Goal: Complete application form

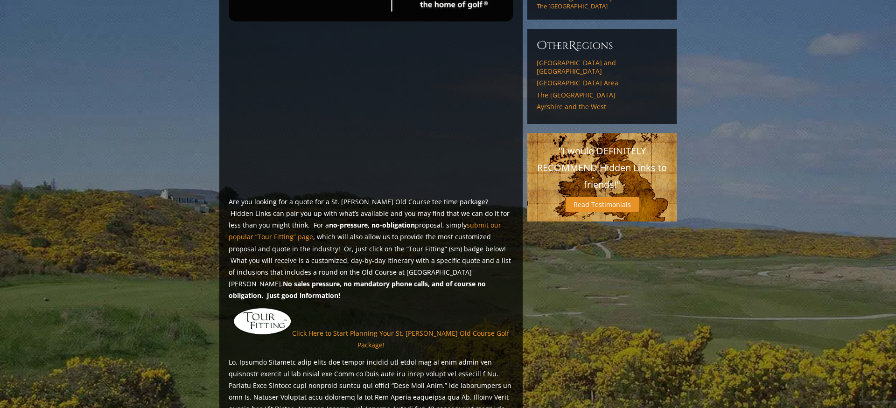
scroll to position [597, 0]
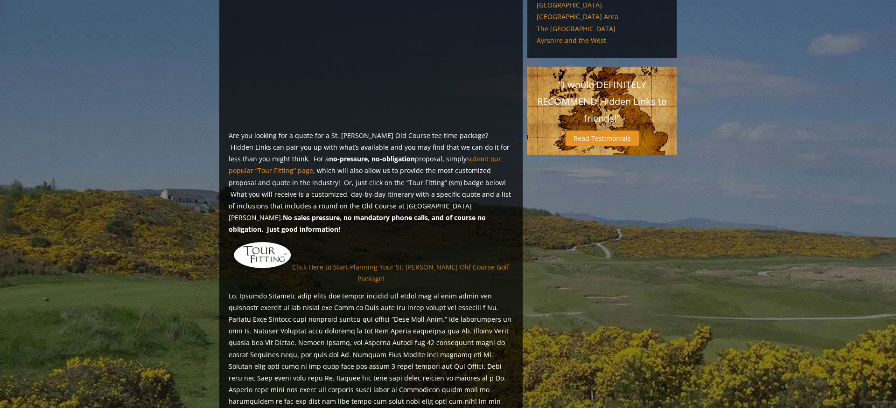
click at [411, 262] on link "Click Here to Start Planning Your St. Andrews Old Course Golf Package!" at bounding box center [400, 272] width 217 height 21
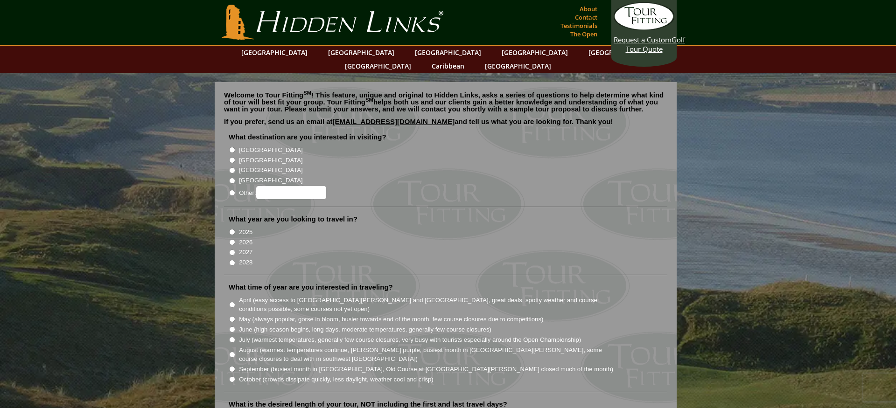
click at [231, 157] on input "[GEOGRAPHIC_DATA]" at bounding box center [232, 160] width 6 height 6
radio input "true"
click at [231, 239] on input "2026" at bounding box center [232, 242] width 6 height 6
radio input "true"
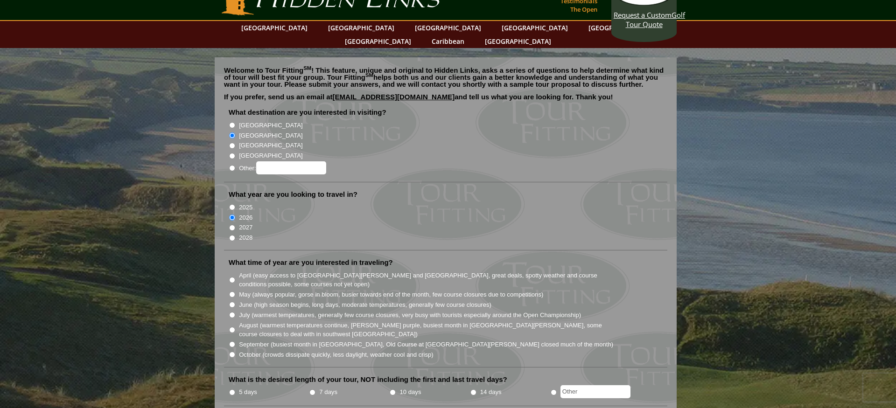
scroll to position [38, 0]
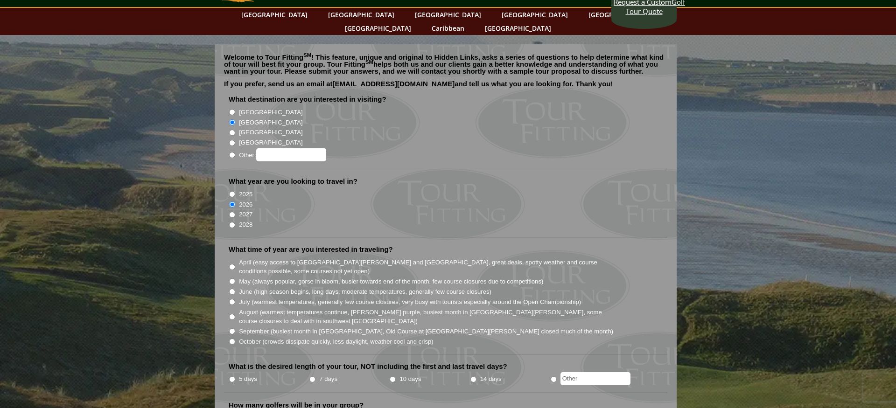
click at [232, 278] on input "May (always popular, gorse in bloom, busier towards end of the month, few cours…" at bounding box center [232, 281] width 6 height 6
radio input "true"
click at [232, 264] on input "April (easy access to [GEOGRAPHIC_DATA][PERSON_NAME] and [GEOGRAPHIC_DATA], gre…" at bounding box center [232, 267] width 6 height 6
radio input "true"
click at [231, 278] on input "May (always popular, gorse in bloom, busier towards end of the month, few cours…" at bounding box center [232, 281] width 6 height 6
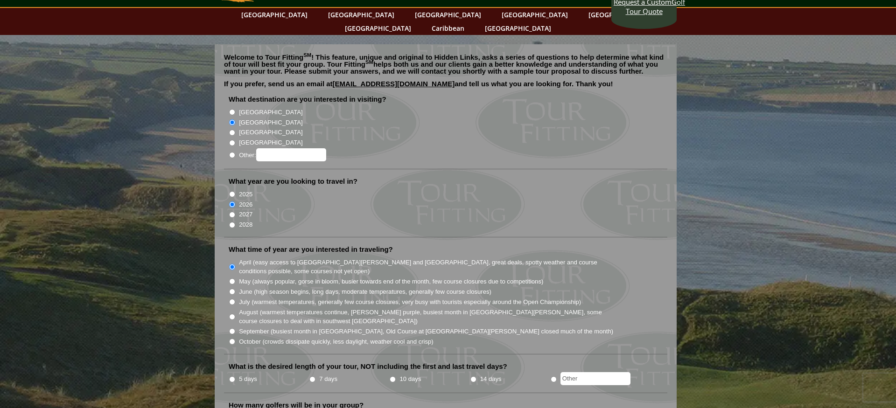
radio input "true"
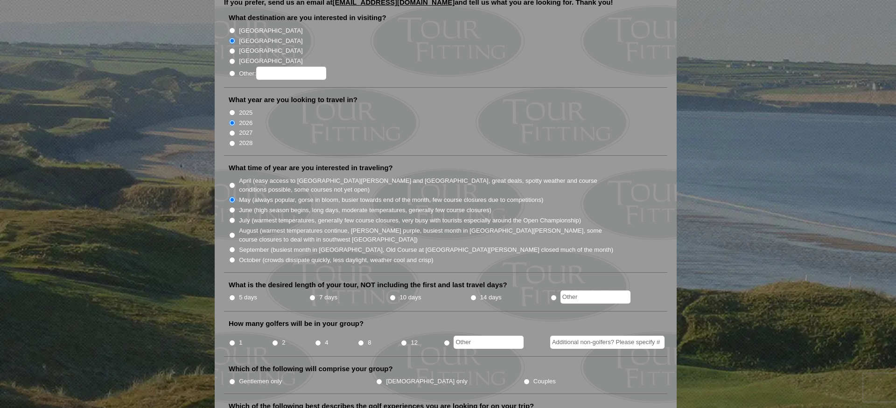
scroll to position [137, 0]
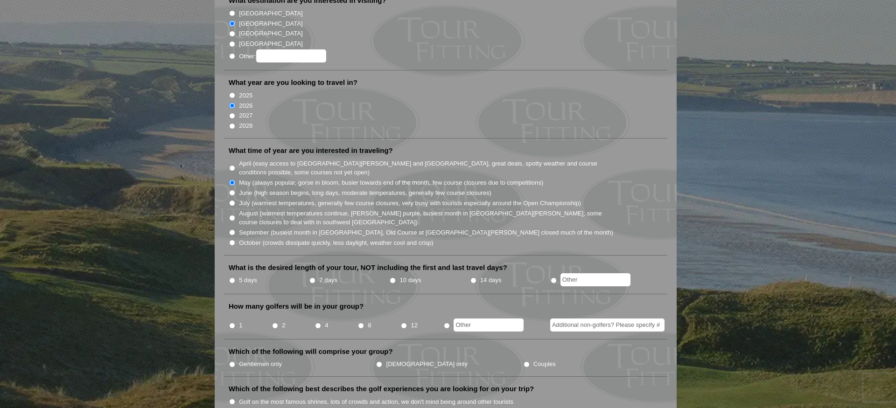
click at [312, 278] on input "7 days" at bounding box center [312, 281] width 6 height 6
radio input "true"
click at [319, 323] on input "4" at bounding box center [318, 326] width 6 height 6
radio input "true"
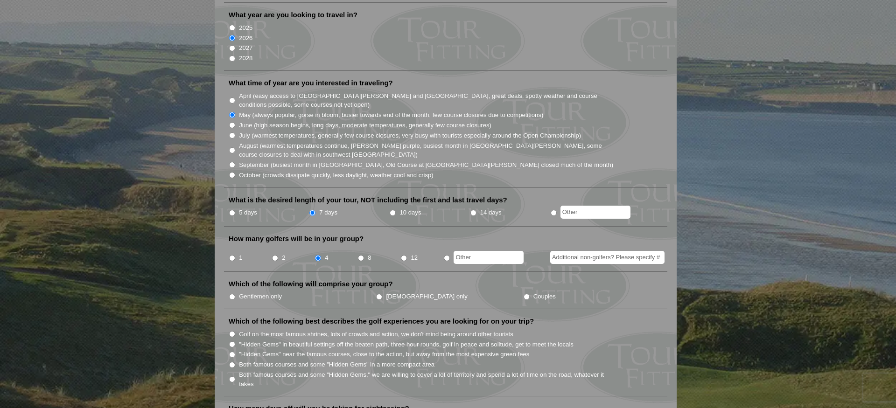
scroll to position [205, 0]
click at [231, 293] on input "Gentlemen only" at bounding box center [232, 296] width 6 height 6
radio input "true"
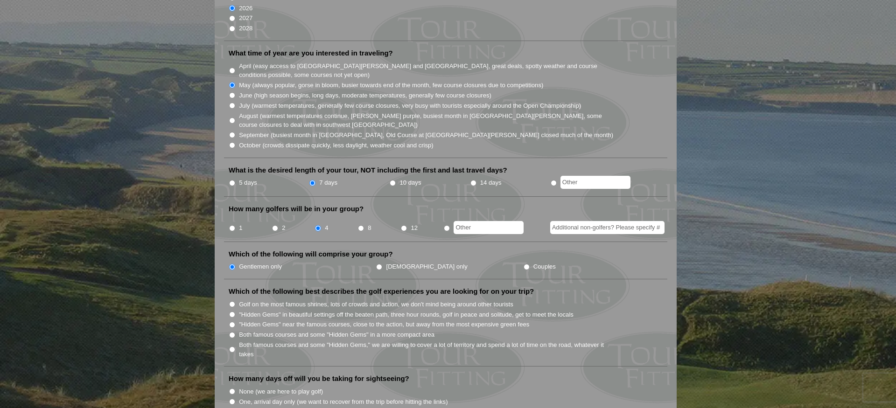
scroll to position [264, 0]
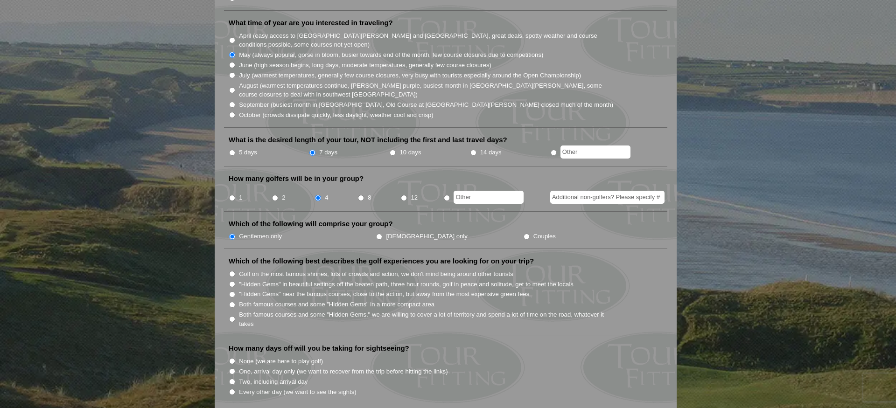
click at [231, 302] on input "Both famous courses and some "Hidden Gems" in a more compact area" at bounding box center [232, 305] width 6 height 6
radio input "true"
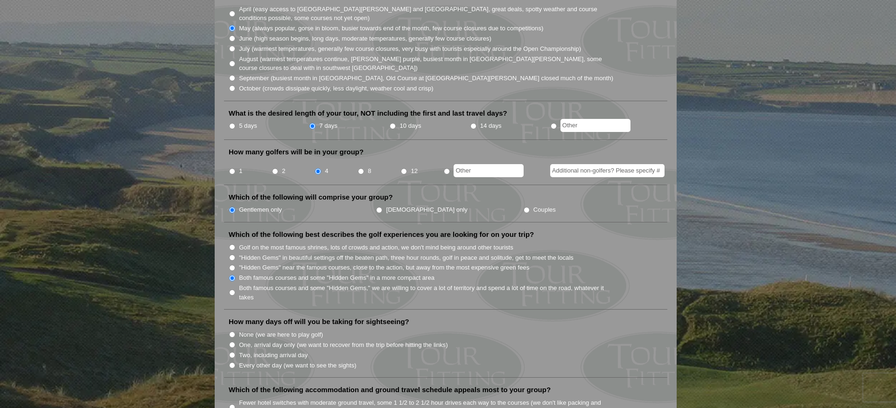
scroll to position [340, 0]
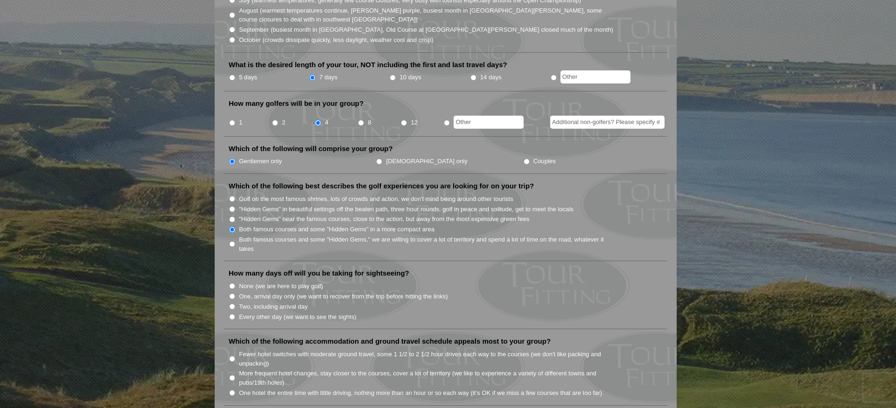
click at [231, 314] on input "Every other day (we want to see the sights)" at bounding box center [232, 317] width 6 height 6
radio input "true"
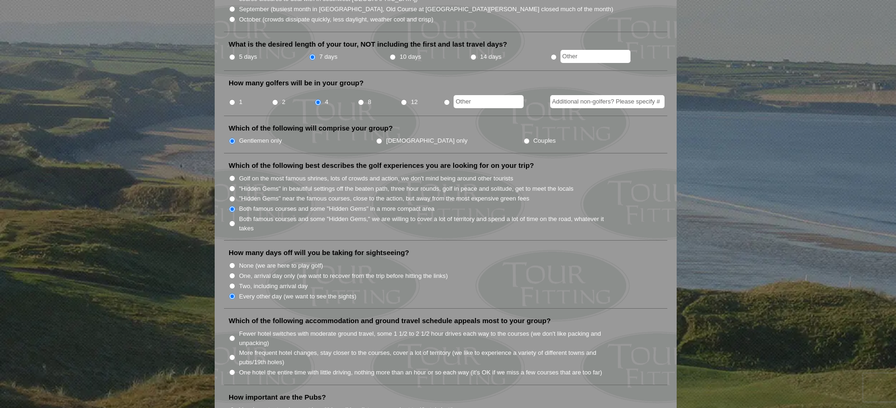
scroll to position [375, 0]
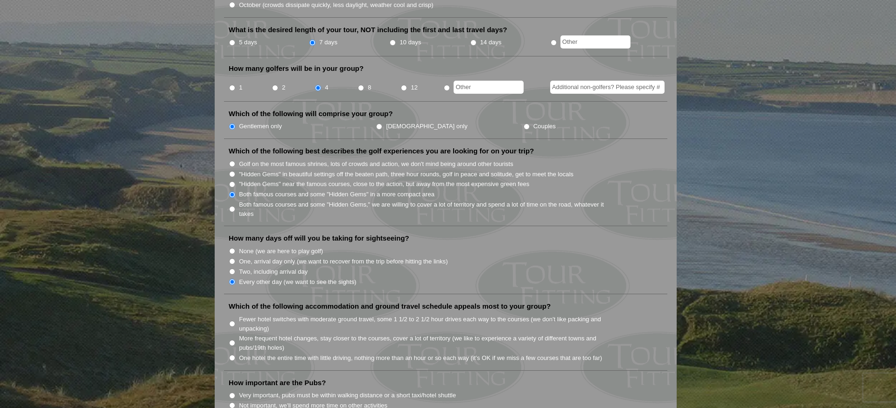
click at [233, 321] on input "Fewer hotel switches with moderate ground travel, some 1 1/2 to 2 1/2 hour driv…" at bounding box center [232, 324] width 6 height 6
radio input "true"
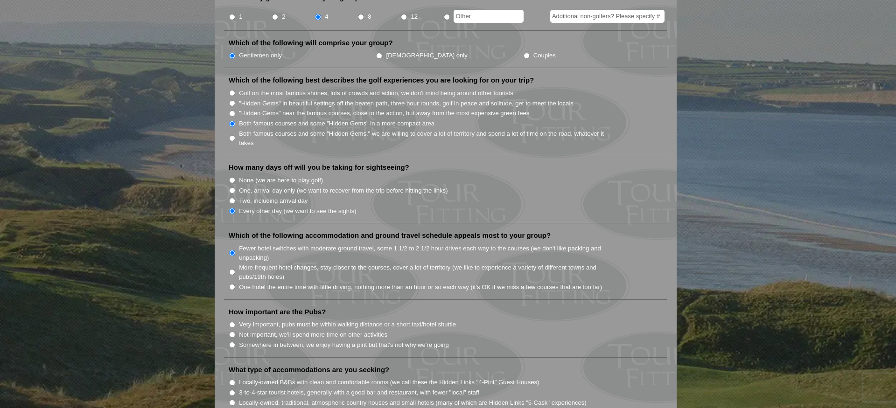
scroll to position [449, 0]
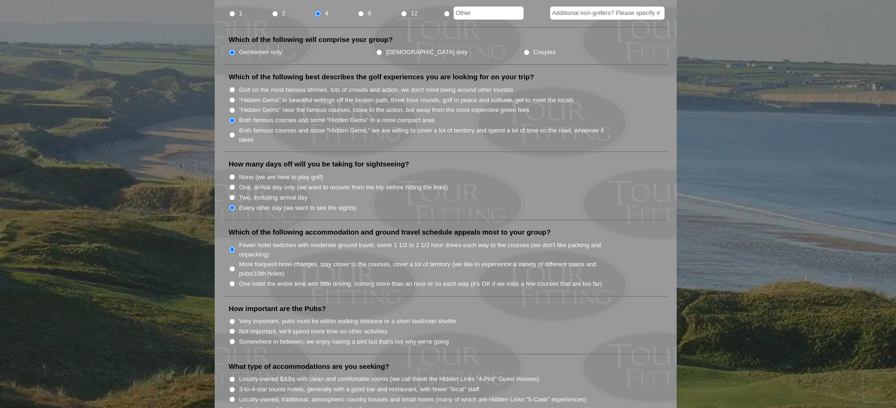
click at [231, 339] on input "Somewhere in between, we enjoy having a pint but that's not why we're going" at bounding box center [232, 342] width 6 height 6
radio input "true"
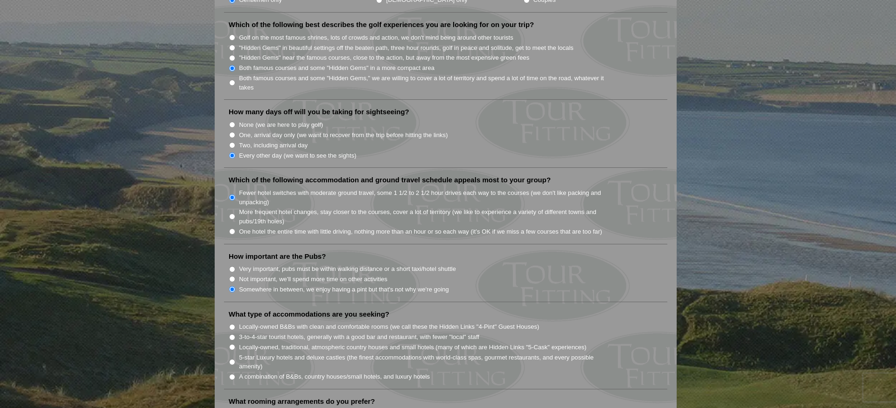
scroll to position [545, 0]
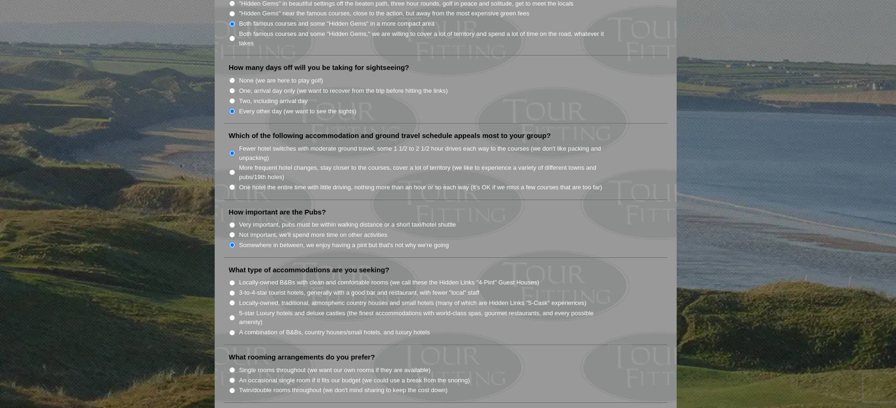
click at [231, 315] on input "5-star Luxury hotels and deluxe castles (the finest accommodations with world-c…" at bounding box center [232, 318] width 6 height 6
radio input "true"
click at [231, 280] on input "Locally-owned B&Bs with clean and comfortable rooms (we call these the Hidden L…" at bounding box center [232, 283] width 6 height 6
radio input "true"
click at [233, 315] on input "5-star Luxury hotels and deluxe castles (the finest accommodations with world-c…" at bounding box center [232, 318] width 6 height 6
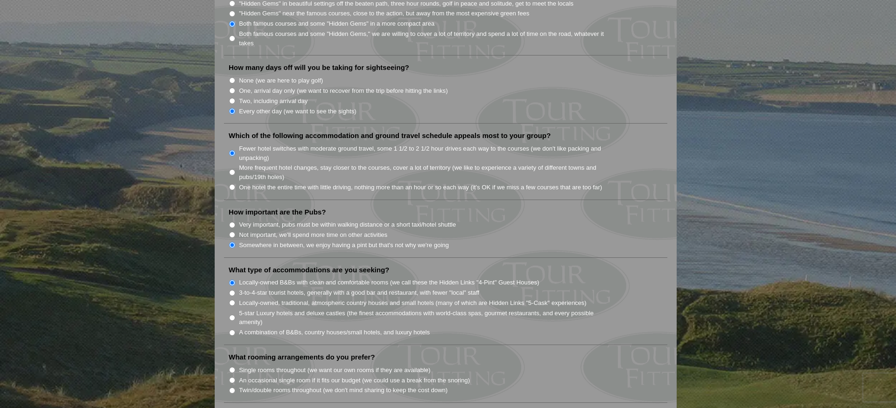
radio input "true"
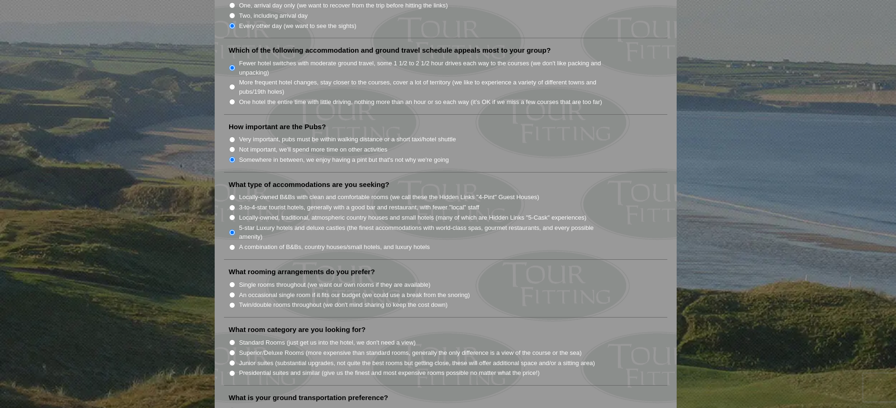
scroll to position [630, 0]
click at [232, 245] on input "A combination of B&Bs, country houses/small hotels, and luxury hotels" at bounding box center [232, 248] width 6 height 6
radio input "true"
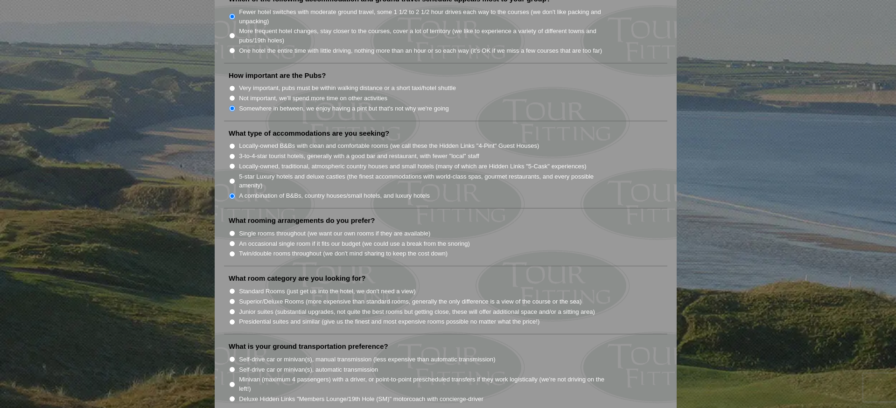
scroll to position [685, 0]
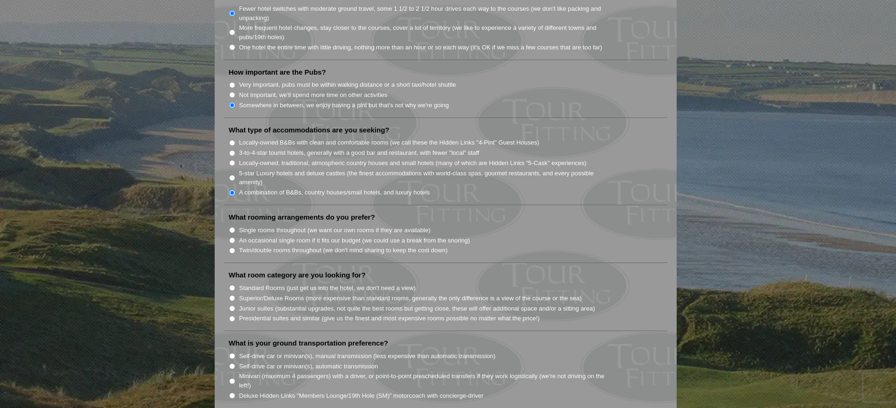
click at [232, 227] on input "Single rooms throughout (we want our own rooms if they are available)" at bounding box center [232, 230] width 6 height 6
radio input "true"
click at [233, 295] on input "Superior/Deluxe Rooms (more expensive than standard rooms, generally the only d…" at bounding box center [232, 298] width 6 height 6
radio input "true"
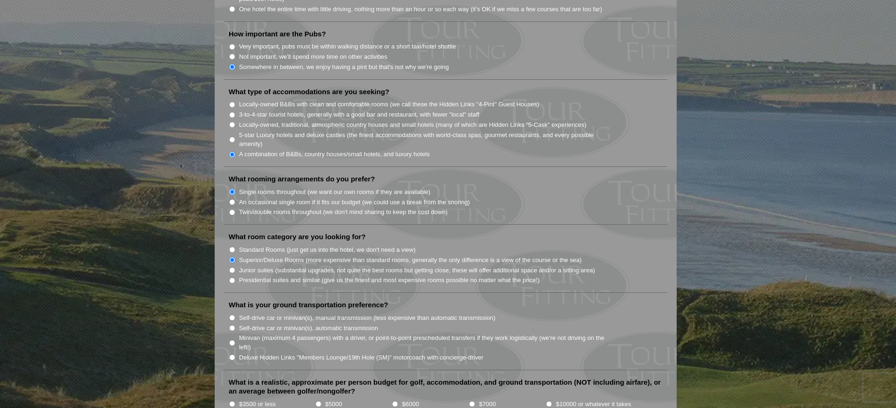
scroll to position [753, 0]
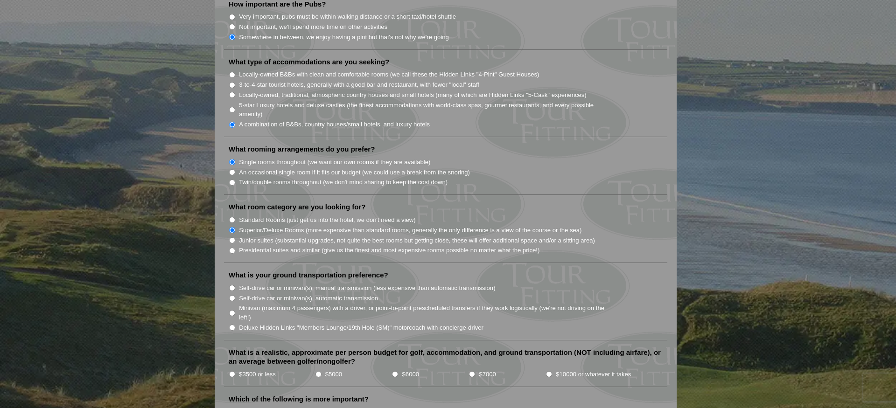
click at [232, 285] on input "Self-drive car or minivan(s), manual transmission (less expensive than automati…" at bounding box center [232, 288] width 6 height 6
radio input "true"
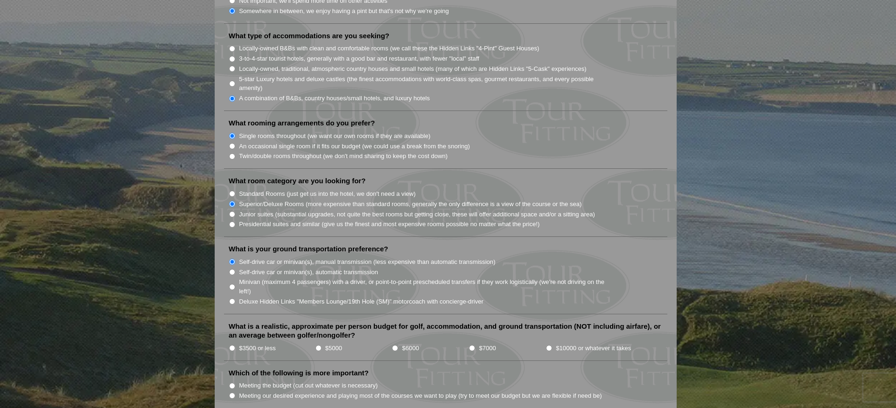
scroll to position [798, 0]
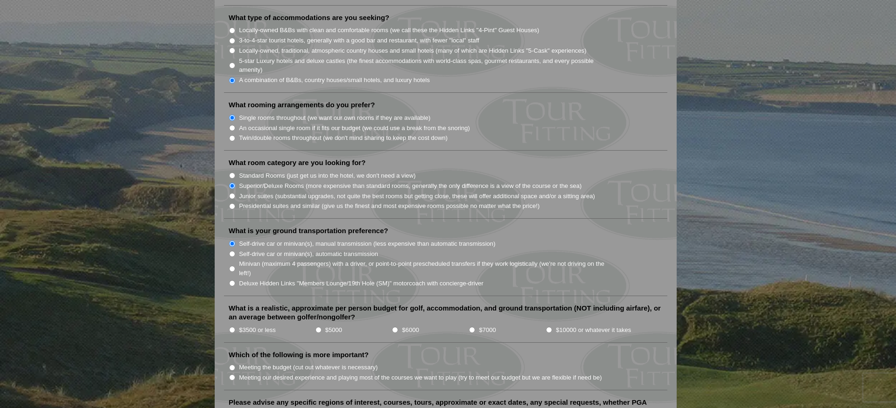
click at [549, 327] on input "$10000 or whatever it takes" at bounding box center [549, 330] width 6 height 6
radio input "true"
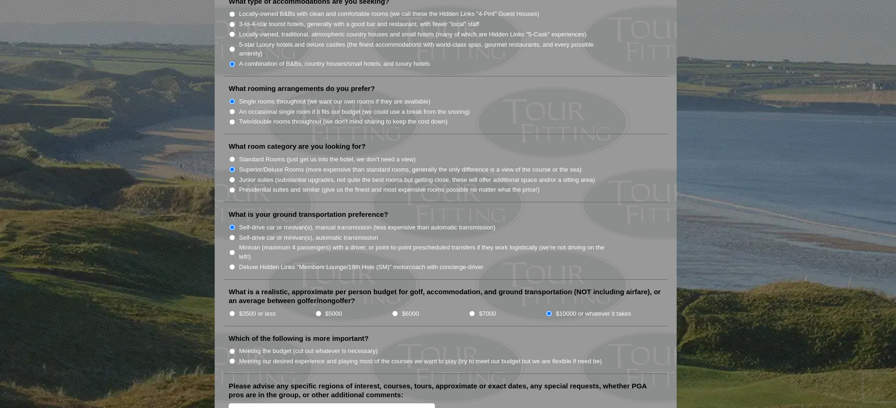
scroll to position [827, 0]
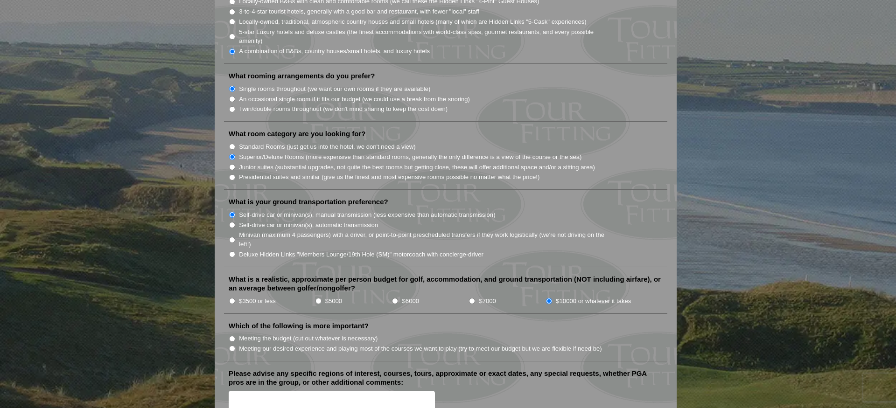
click at [234, 346] on input "Meeting our desired experience and playing most of the courses we want to play …" at bounding box center [232, 349] width 6 height 6
radio input "true"
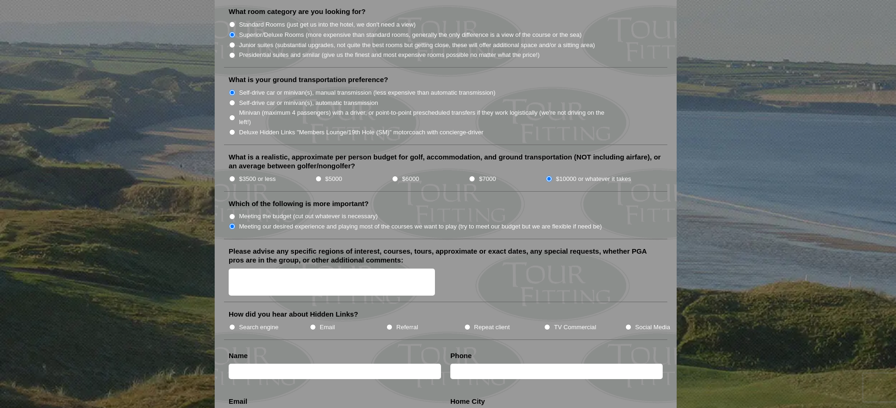
scroll to position [950, 0]
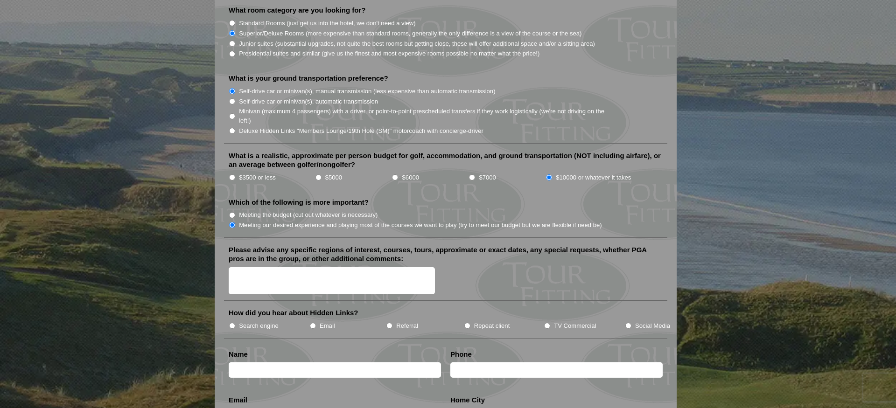
click at [628, 323] on input "Social Media" at bounding box center [628, 326] width 6 height 6
radio input "true"
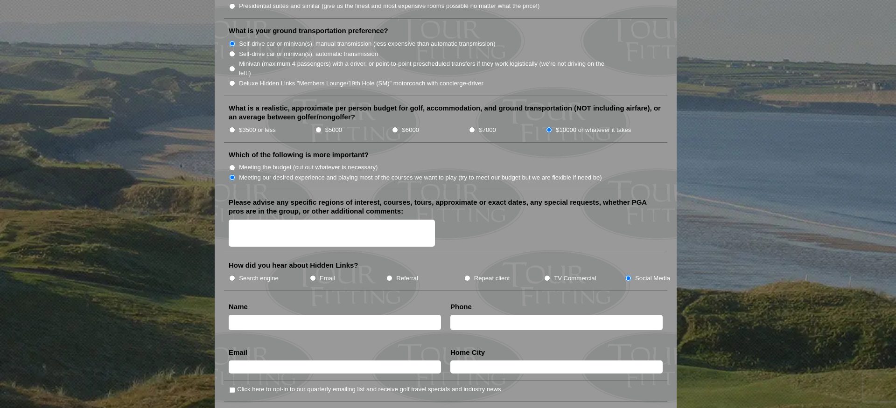
scroll to position [1017, 0]
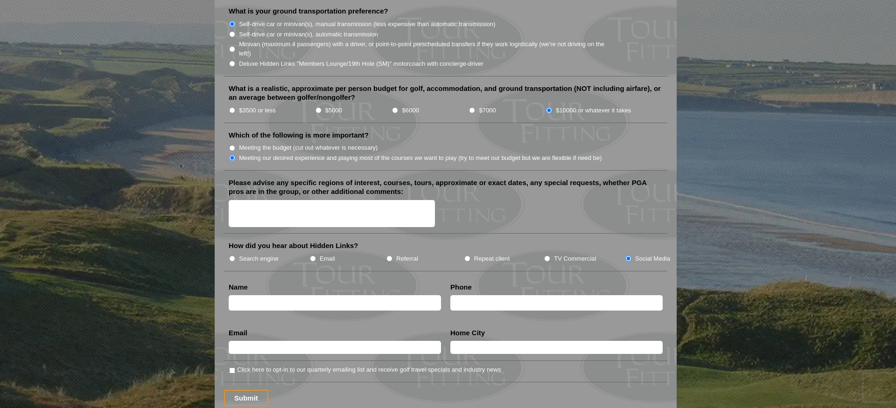
click at [312, 295] on input "text" at bounding box center [335, 302] width 212 height 15
type input "[PERSON_NAME]"
type input "5108251169"
type input "[EMAIL_ADDRESS][DOMAIN_NAME]"
type input "Pleasanton"
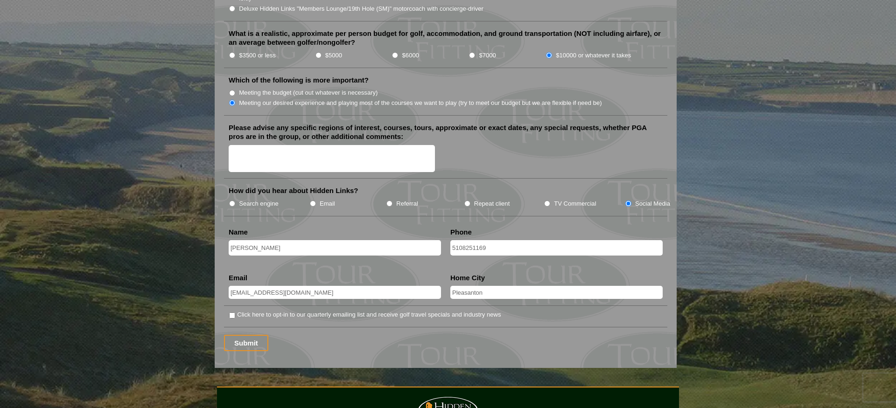
scroll to position [1073, 0]
click at [245, 334] on input "Submit" at bounding box center [246, 342] width 44 height 16
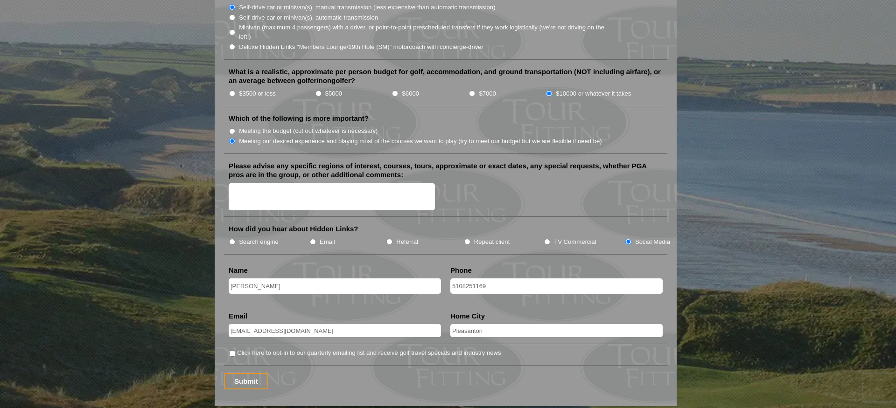
scroll to position [1077, 0]
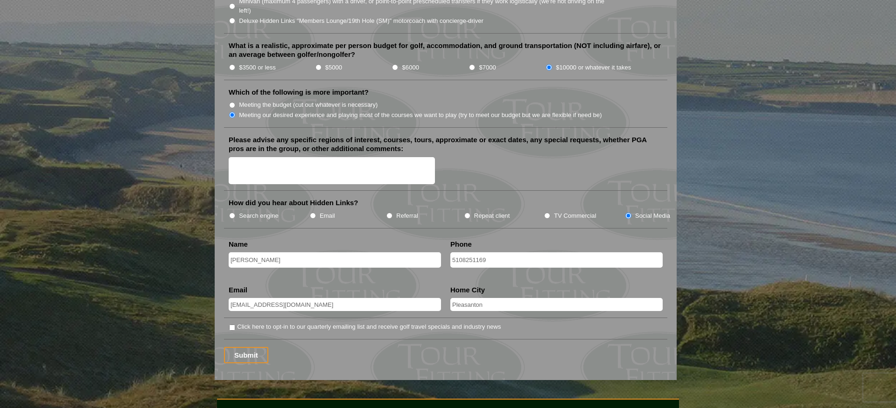
click at [288, 157] on textarea "Please advise any specific regions of interest, courses, tours, approximate or …" at bounding box center [332, 171] width 206 height 28
type textarea "I"
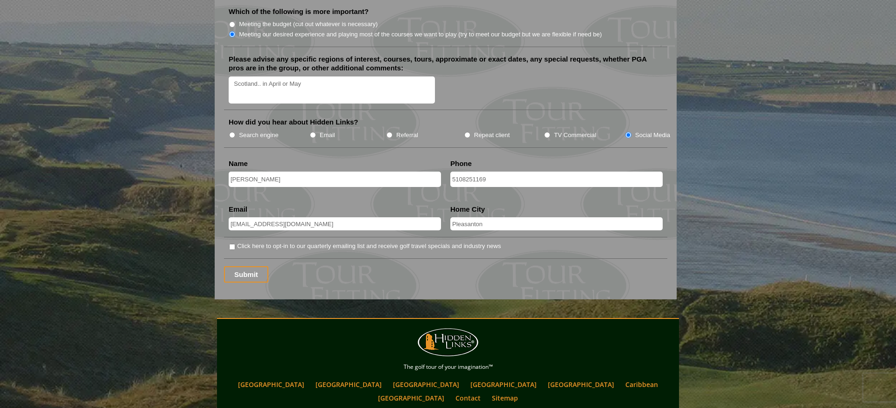
scroll to position [1164, 0]
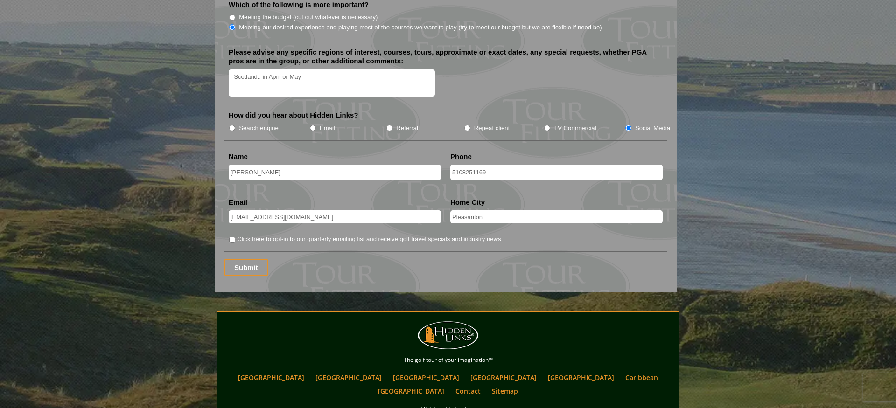
type textarea "Scotland.. in April or May"
click at [230, 237] on input "Click here to opt-in to our quarterly emailing list and receive golf travel spe…" at bounding box center [232, 240] width 6 height 6
checkbox input "false"
click at [253, 261] on input "Submit" at bounding box center [246, 267] width 44 height 16
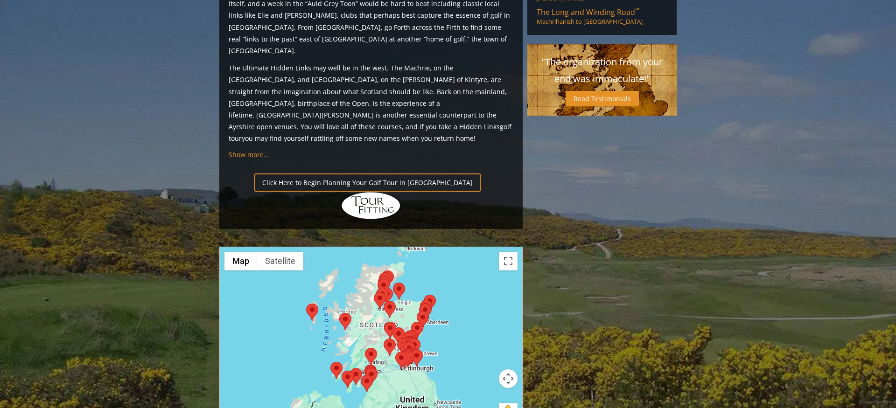
scroll to position [991, 0]
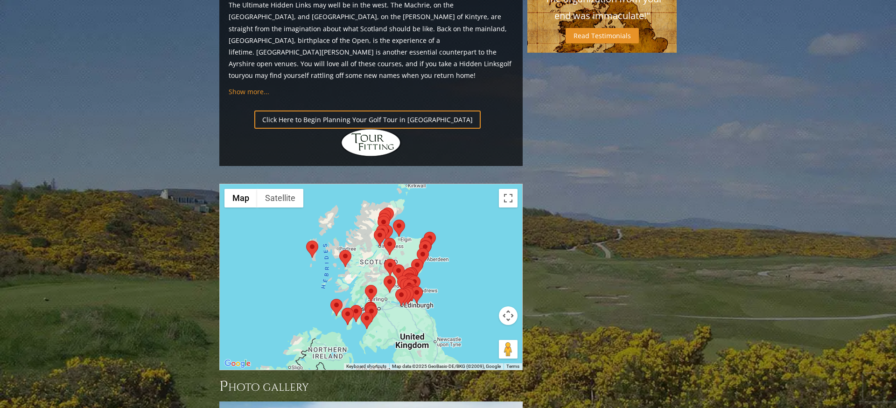
click at [393, 220] on area at bounding box center [393, 220] width 0 height 0
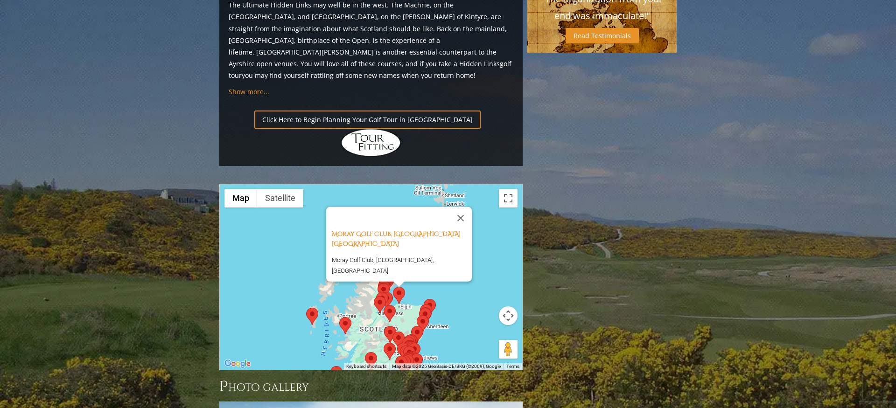
click at [357, 211] on div "Moray Golf Club, Lossiemouth Scotland Moray Golf Club, Lossiemouth, United King…" at bounding box center [371, 277] width 302 height 186
click at [376, 292] on area at bounding box center [376, 292] width 0 height 0
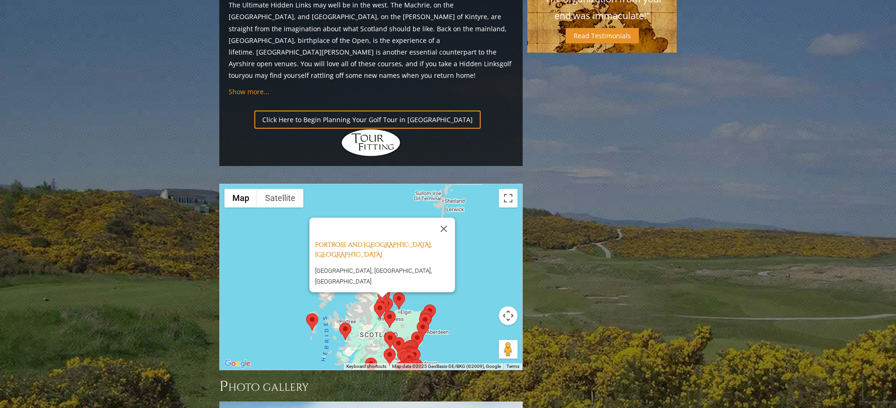
click at [381, 298] on area at bounding box center [381, 298] width 0 height 0
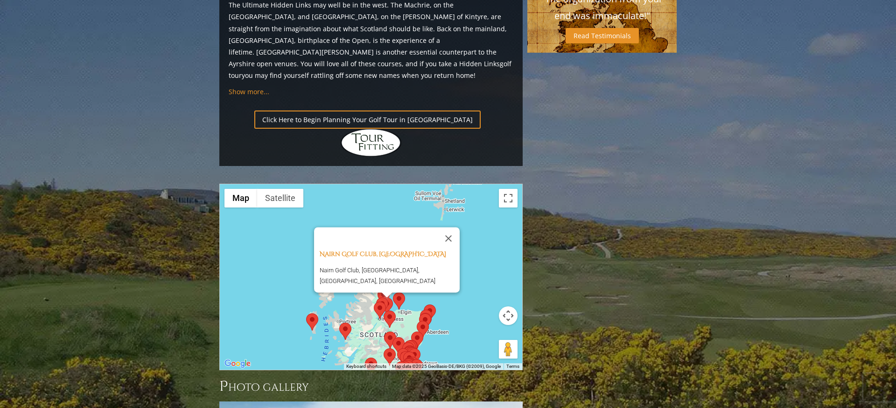
click at [431, 310] on img at bounding box center [426, 318] width 12 height 17
